Goal: Task Accomplishment & Management: Use online tool/utility

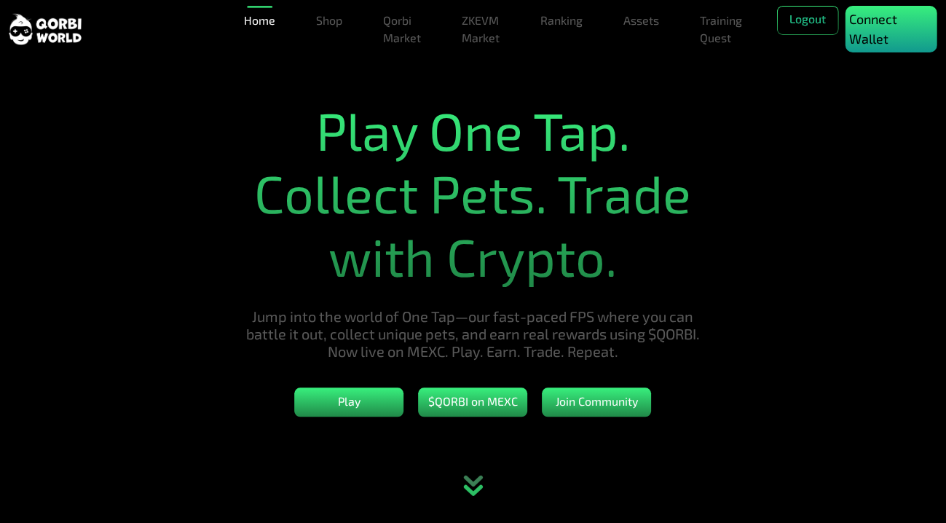
click at [880, 33] on p "Connect Wallet" at bounding box center [891, 28] width 84 height 39
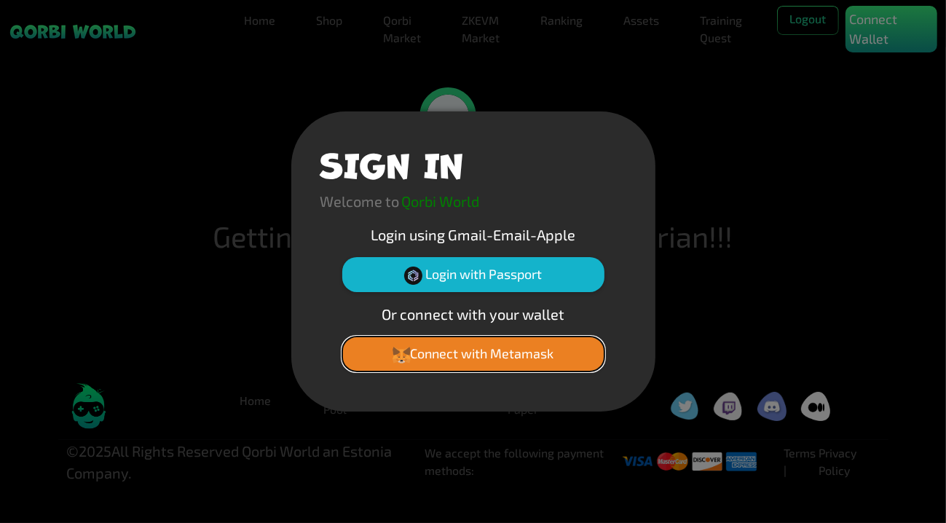
click at [469, 344] on button "Connect with Metamask" at bounding box center [473, 353] width 262 height 35
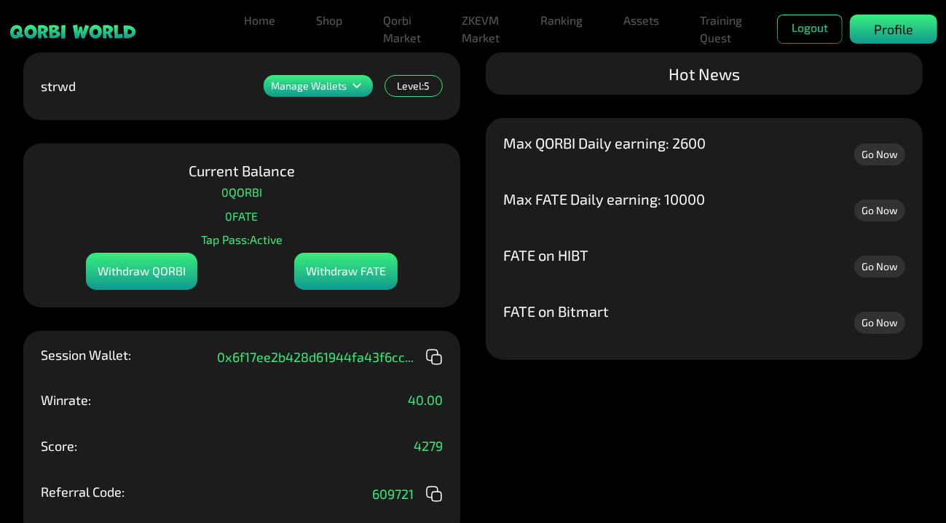
click at [887, 15] on div "Profile" at bounding box center [893, 29] width 87 height 29
click at [884, 30] on p "Profile" at bounding box center [893, 30] width 39 height 20
click at [882, 158] on link "Go Now" at bounding box center [879, 154] width 51 height 22
click at [323, 20] on link "Shop" at bounding box center [329, 20] width 38 height 29
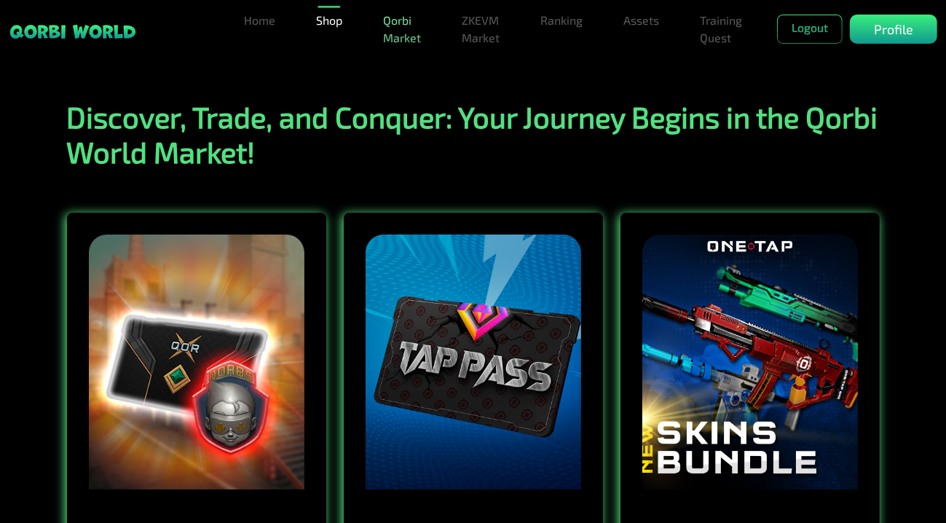
click at [399, 31] on link "Qorbi Market" at bounding box center [402, 29] width 50 height 47
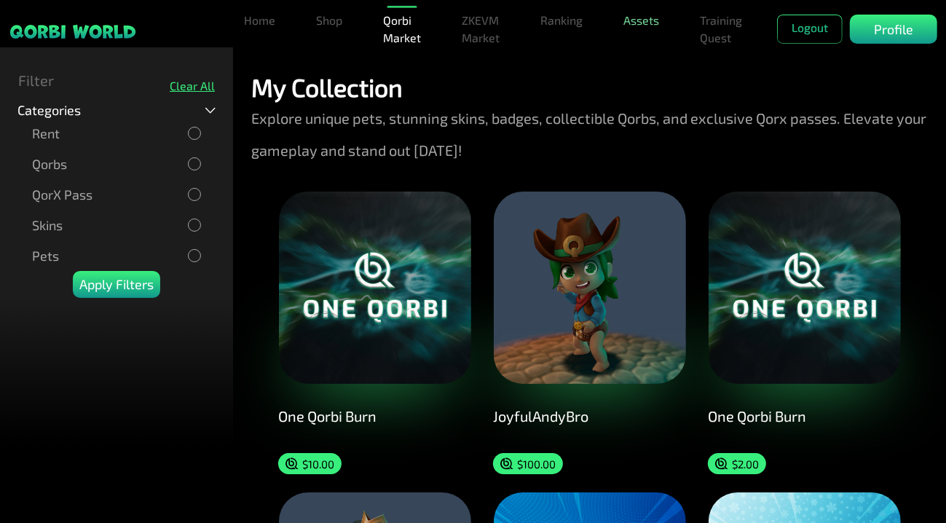
click at [640, 25] on link "Assets" at bounding box center [640, 20] width 47 height 29
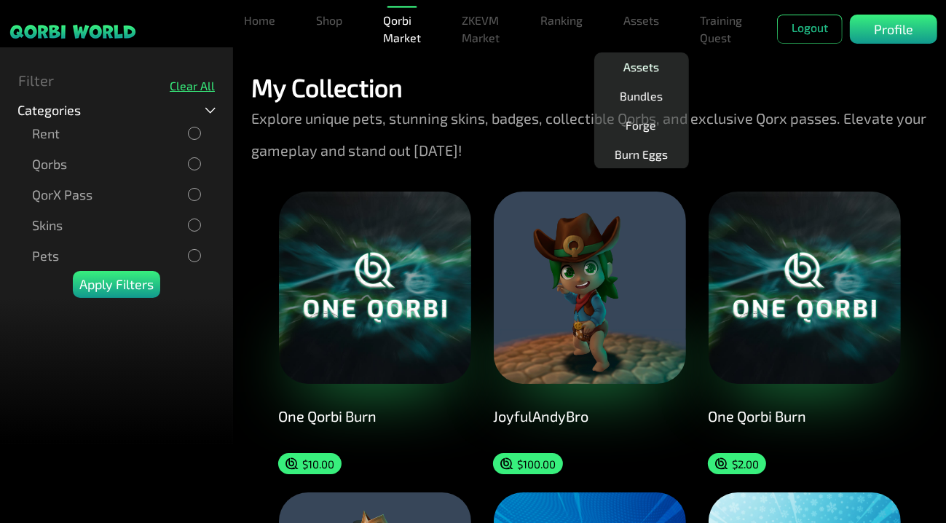
click at [634, 62] on link "Assets" at bounding box center [640, 66] width 47 height 29
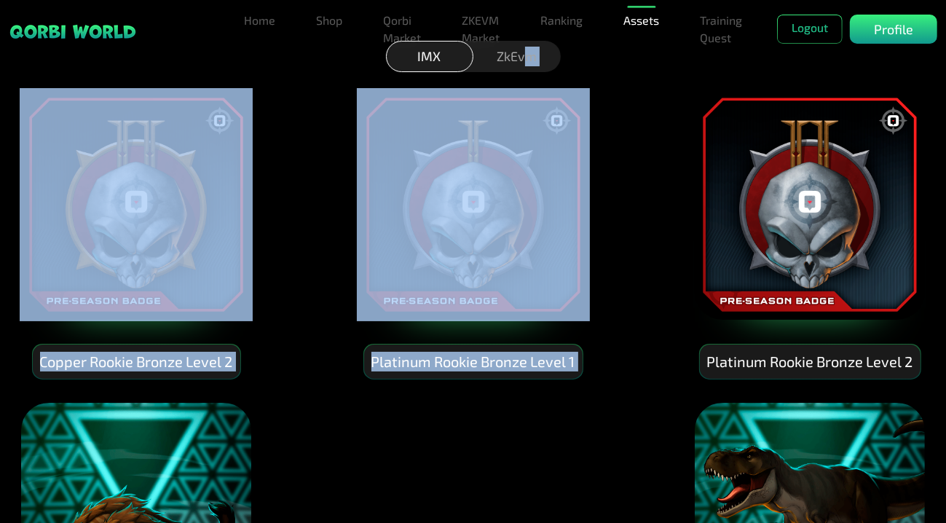
drag, startPoint x: 529, startPoint y: 56, endPoint x: 708, endPoint y: 95, distance: 182.6
click at [708, 95] on div "IMX ZkEvm IMX ZkEvm Copper Rookie Bronze Level 2 Platinum Rookie Bronze Level 1…" at bounding box center [473, 369] width 946 height 645
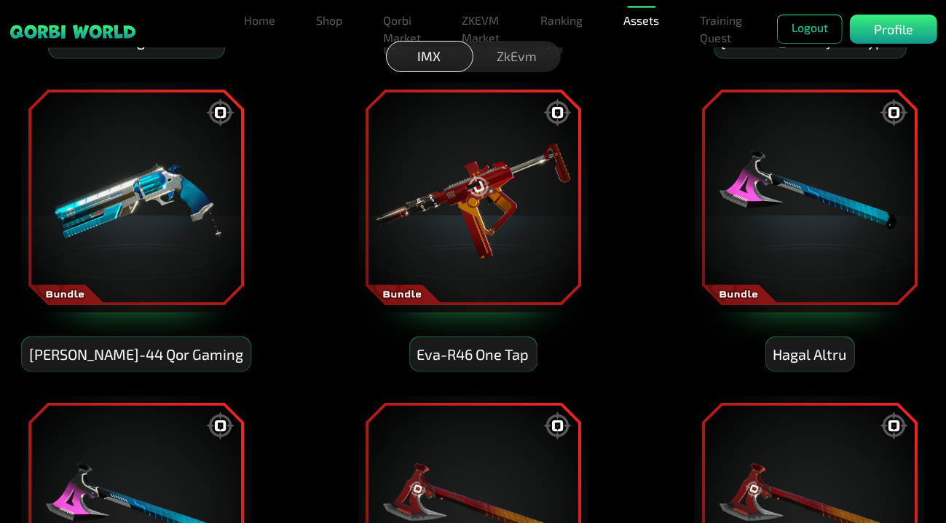
scroll to position [1067, 0]
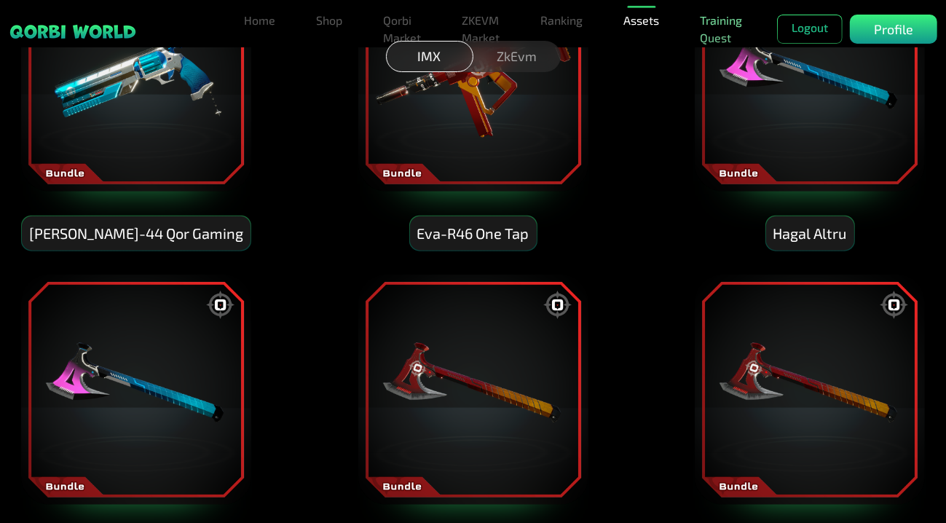
click at [711, 28] on link "Training Quest" at bounding box center [721, 29] width 54 height 47
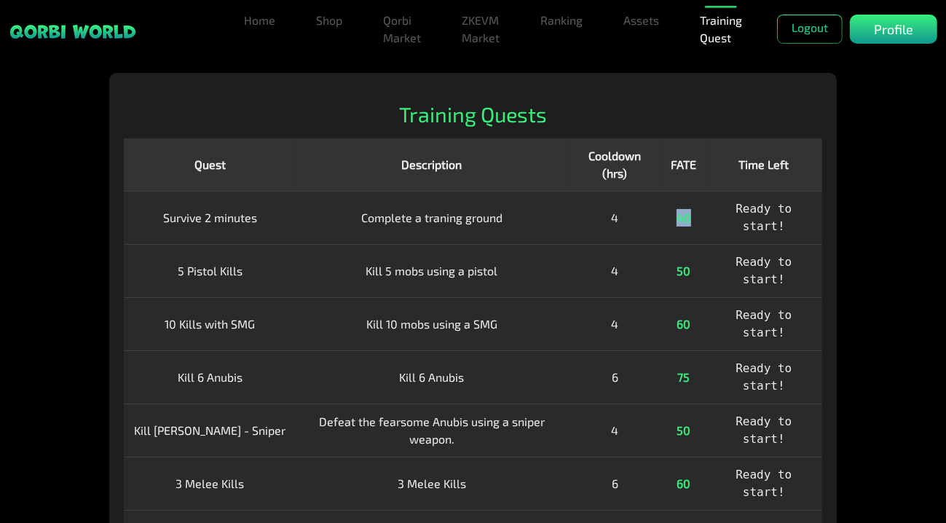
drag, startPoint x: 739, startPoint y: 213, endPoint x: 590, endPoint y: 235, distance: 150.8
click at [607, 232] on tr "Survive 2 minutes Complete a traning ground 4 40 Ready to start!" at bounding box center [473, 217] width 698 height 53
click at [311, 215] on td "Complete a traning ground" at bounding box center [432, 217] width 272 height 53
click at [263, 22] on link "Home" at bounding box center [259, 20] width 43 height 29
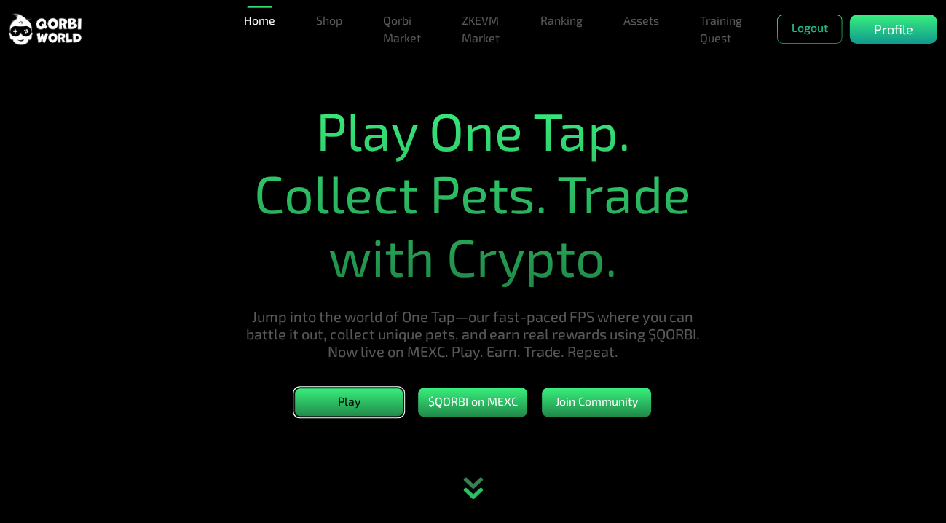
click at [366, 405] on button "Play" at bounding box center [349, 402] width 109 height 29
